Goal: Obtain resource: Download file/media

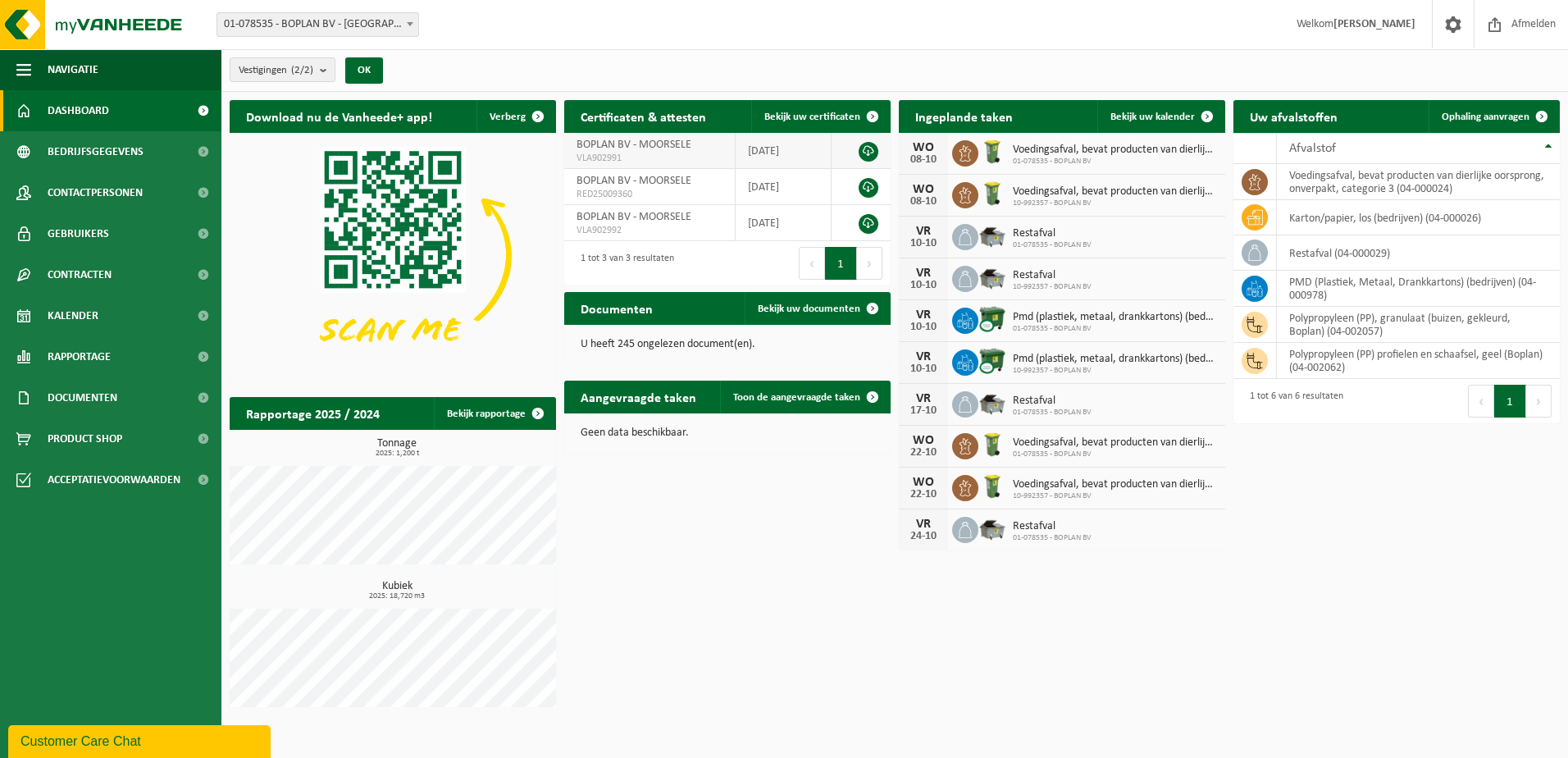
click at [868, 146] on link at bounding box center [868, 152] width 20 height 20
click at [875, 189] on link at bounding box center [868, 187] width 20 height 20
click at [526, 409] on span at bounding box center [538, 413] width 32 height 32
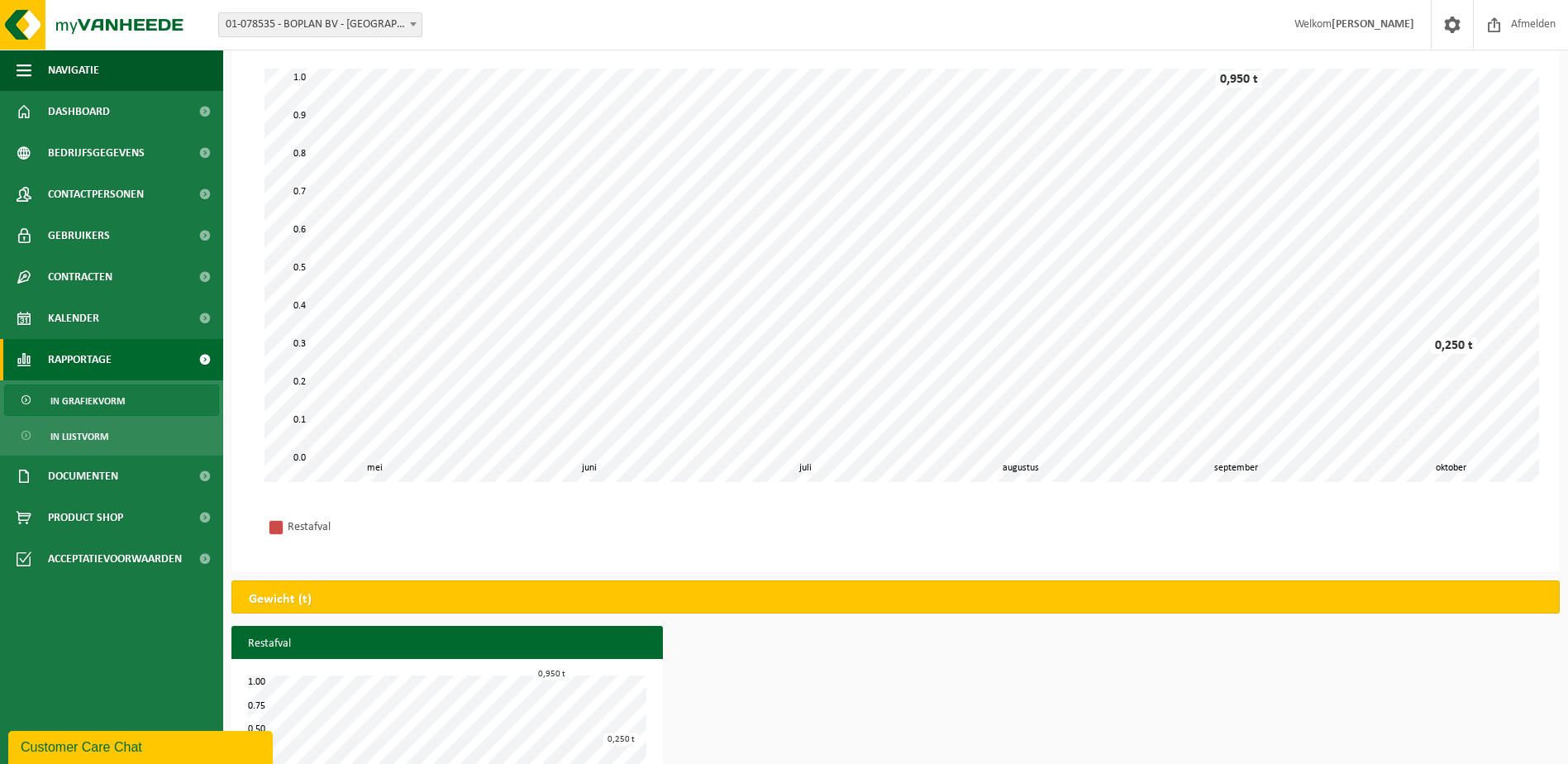
scroll to position [163, 0]
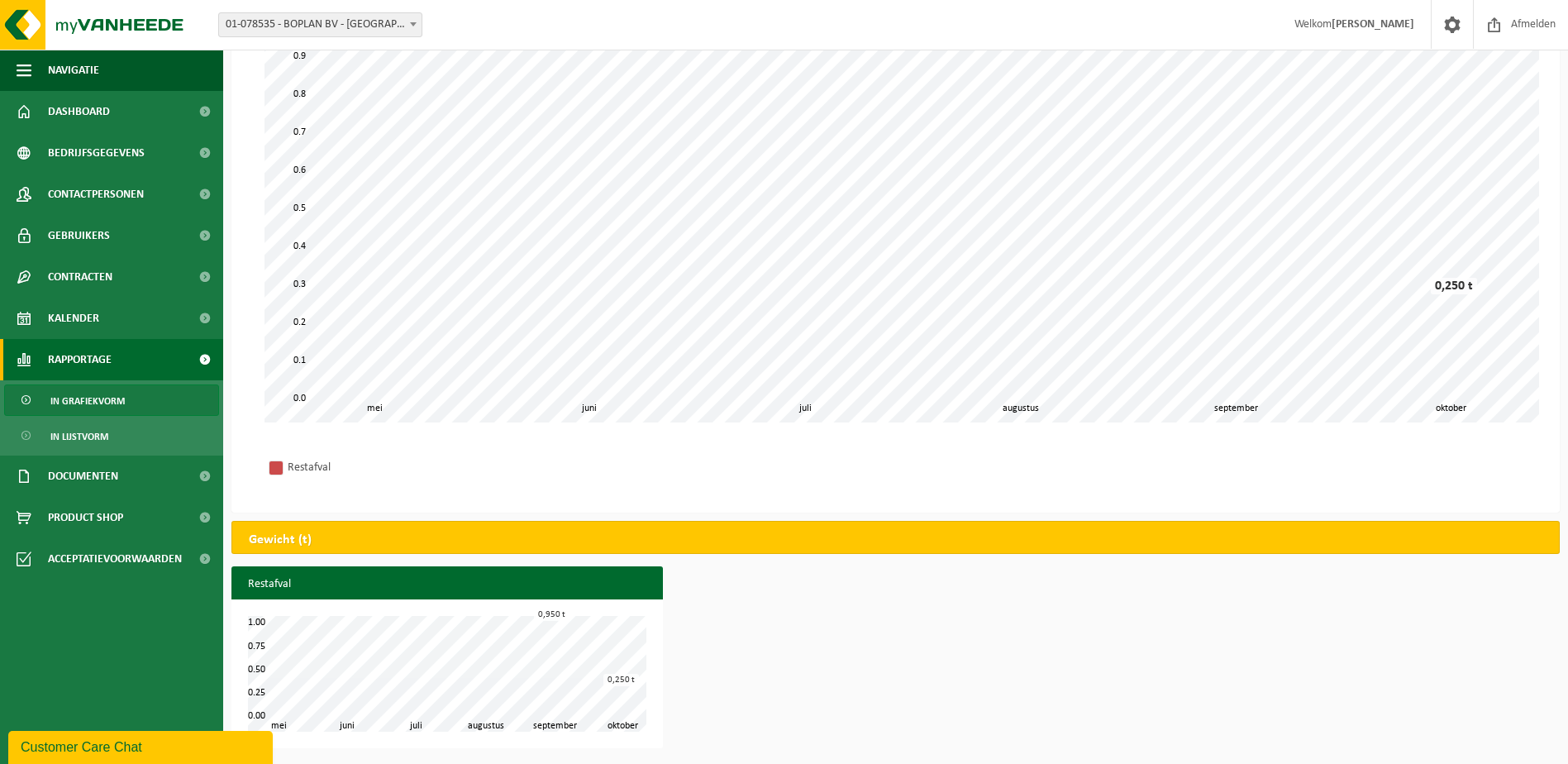
click at [110, 392] on span "In grafiekvorm" at bounding box center [87, 400] width 74 height 32
